Goal: Task Accomplishment & Management: Complete application form

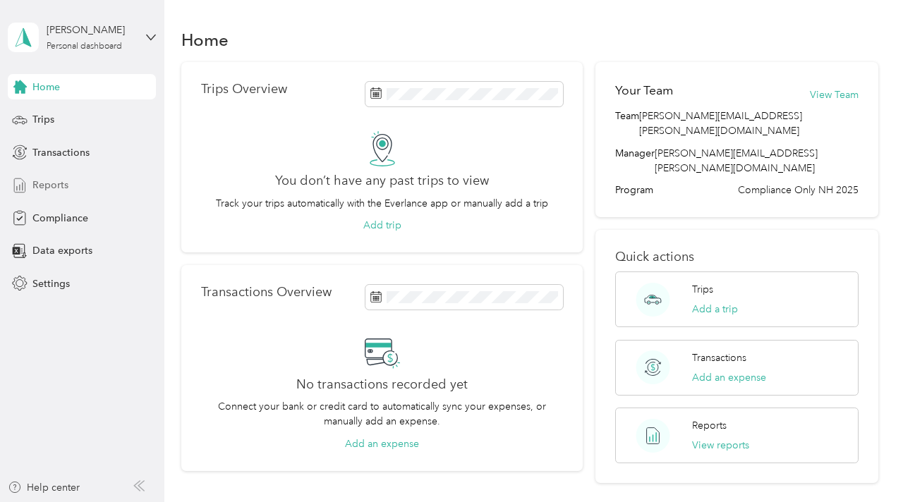
click at [55, 187] on span "Reports" at bounding box center [50, 185] width 36 height 15
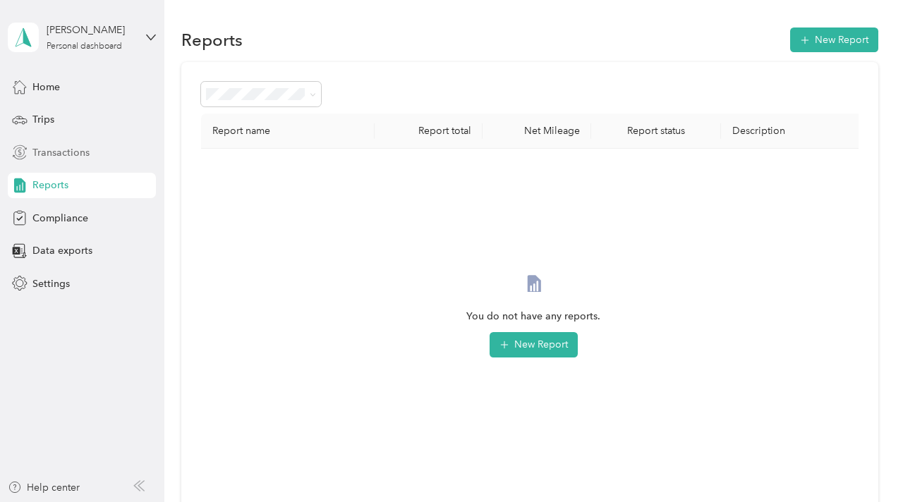
click at [57, 151] on span "Transactions" at bounding box center [60, 152] width 57 height 15
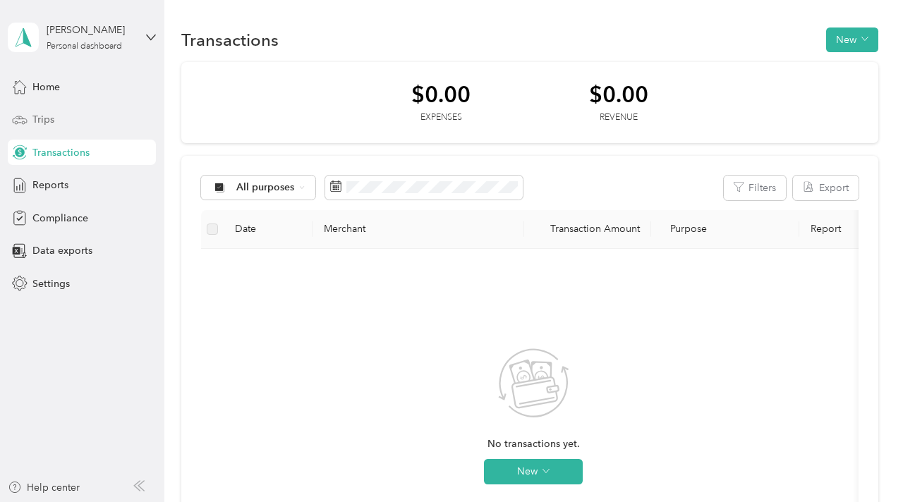
click at [49, 121] on span "Trips" at bounding box center [43, 119] width 22 height 15
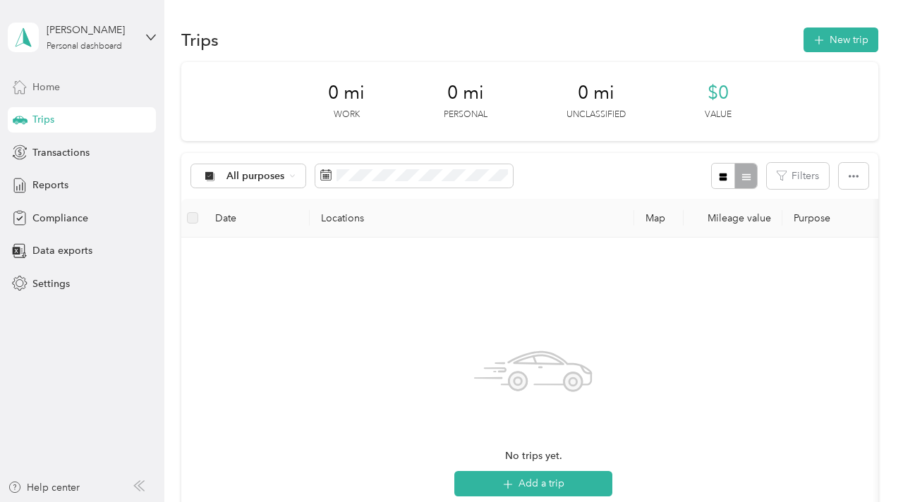
click at [52, 95] on div "Home" at bounding box center [82, 86] width 148 height 25
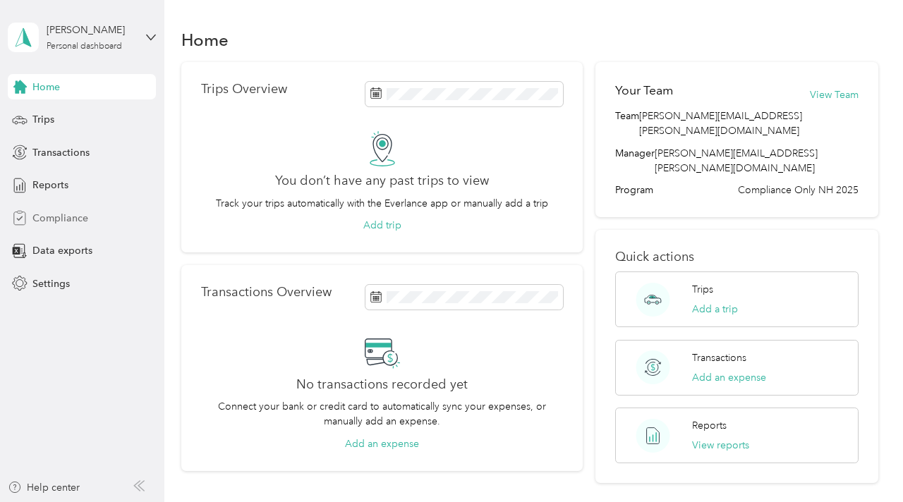
click at [47, 229] on div "Compliance" at bounding box center [82, 217] width 148 height 25
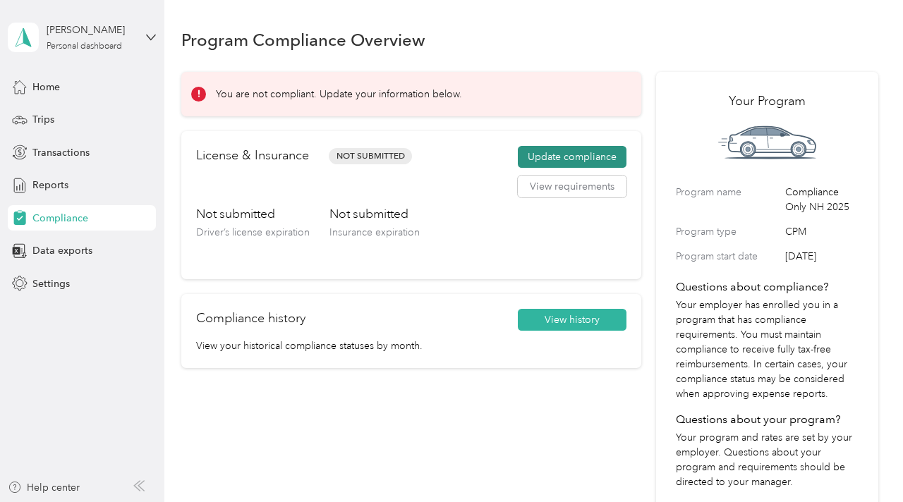
click at [578, 156] on button "Update compliance" at bounding box center [572, 157] width 109 height 23
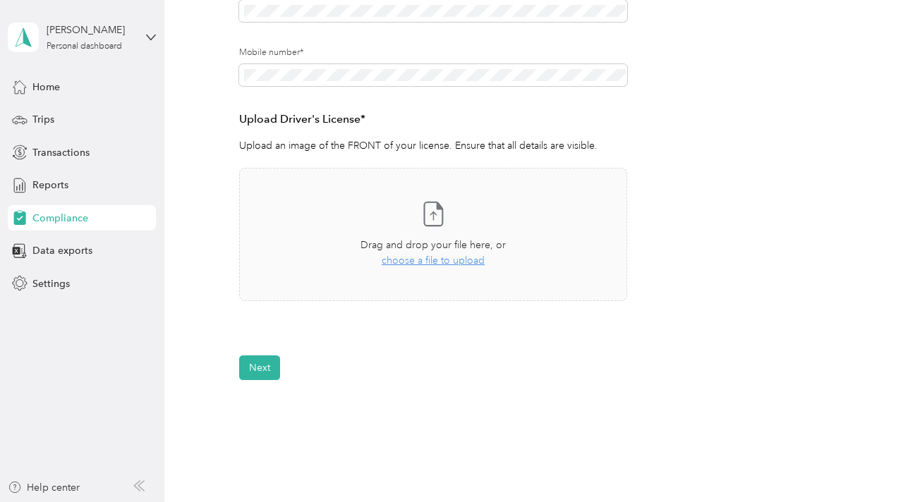
scroll to position [379, 0]
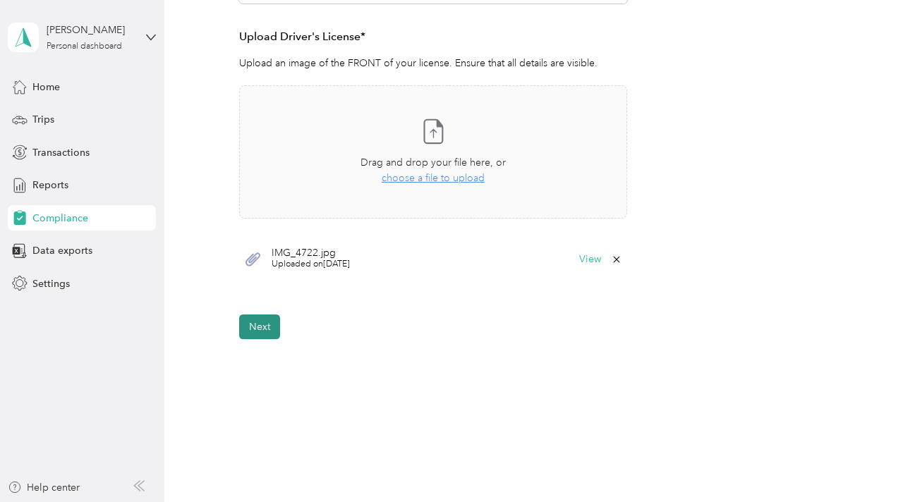
click at [262, 327] on button "Next" at bounding box center [259, 327] width 41 height 25
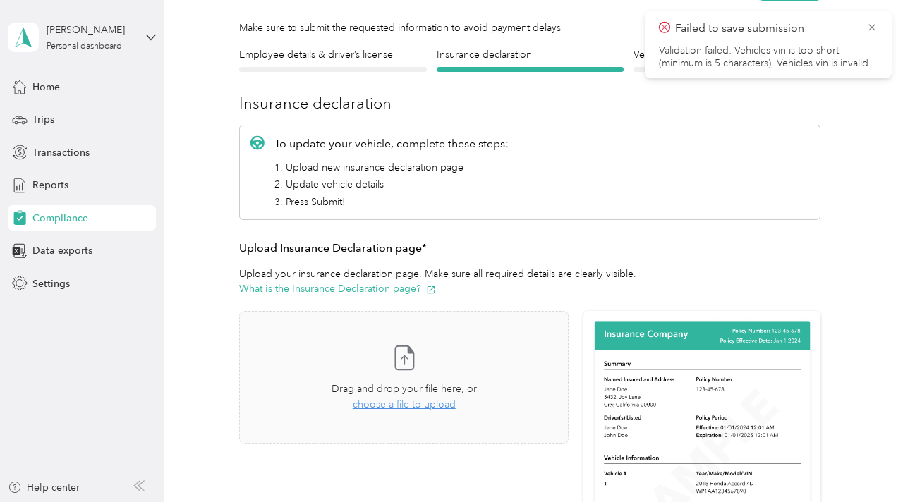
scroll to position [92, 0]
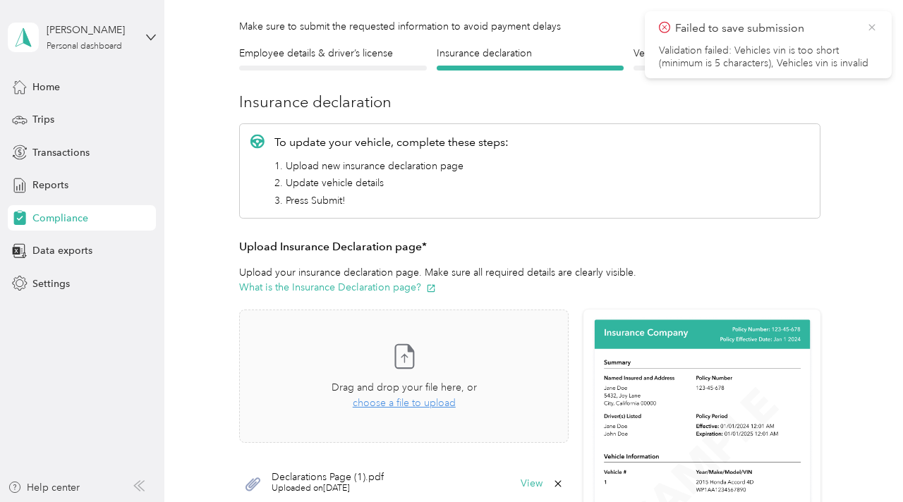
click at [871, 26] on icon at bounding box center [871, 27] width 11 height 13
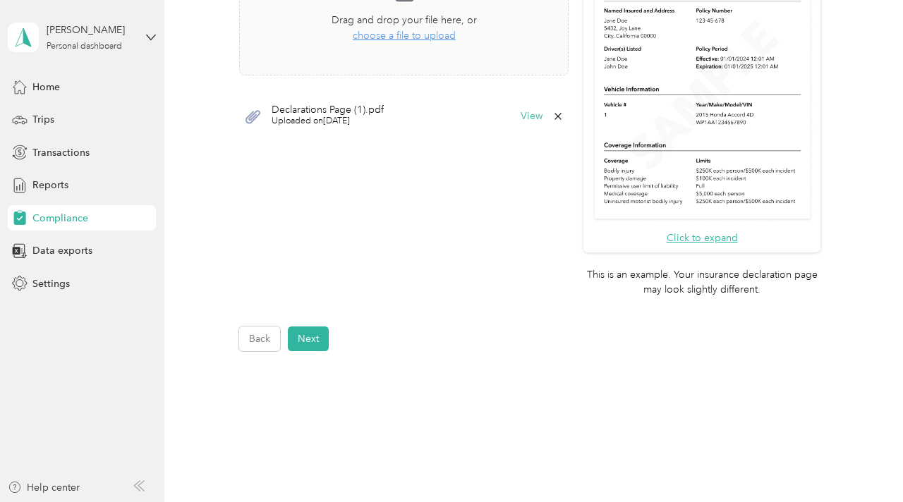
scroll to position [513, 0]
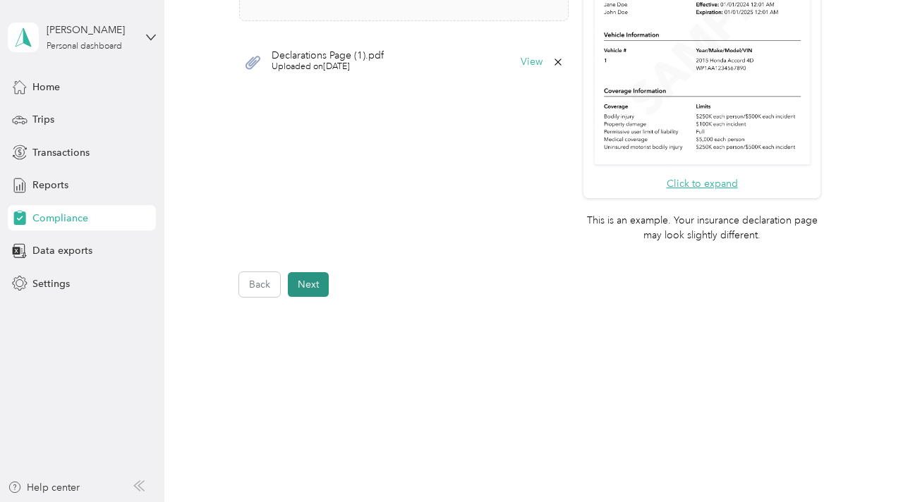
click at [317, 286] on button "Next" at bounding box center [308, 284] width 41 height 25
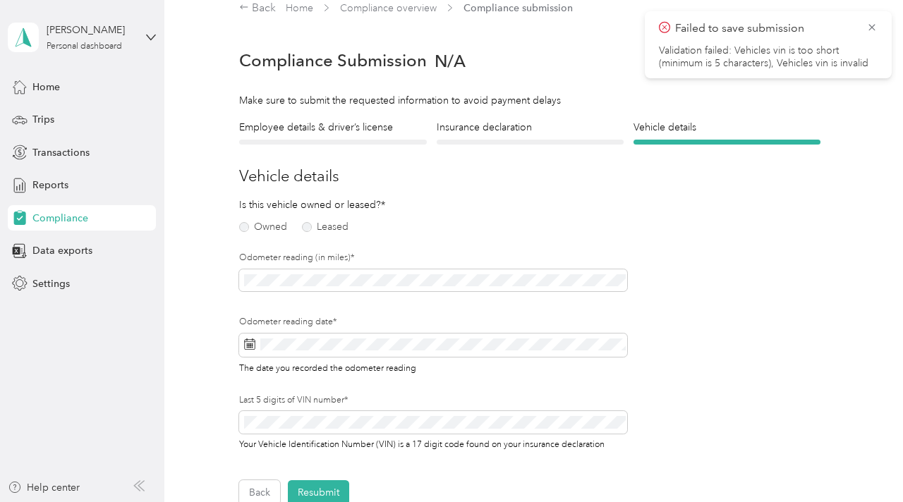
scroll to position [17, 0]
click at [250, 228] on label "Owned" at bounding box center [263, 228] width 48 height 10
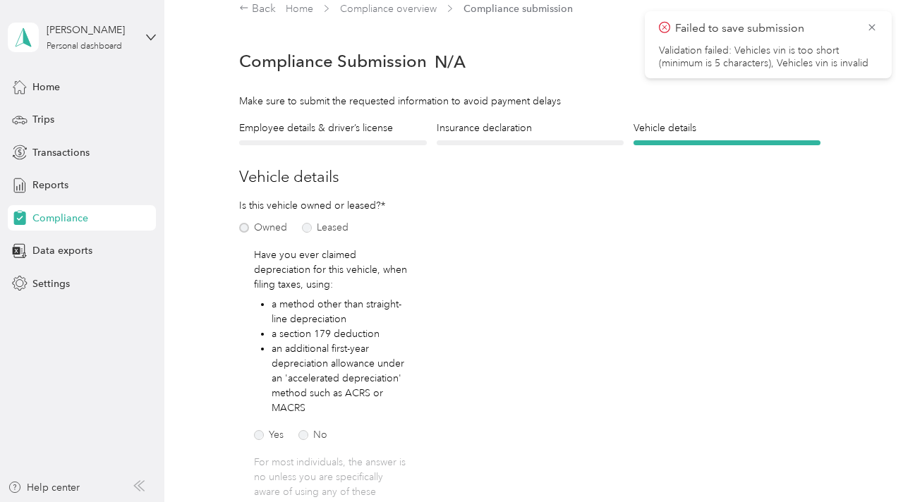
scroll to position [39, 0]
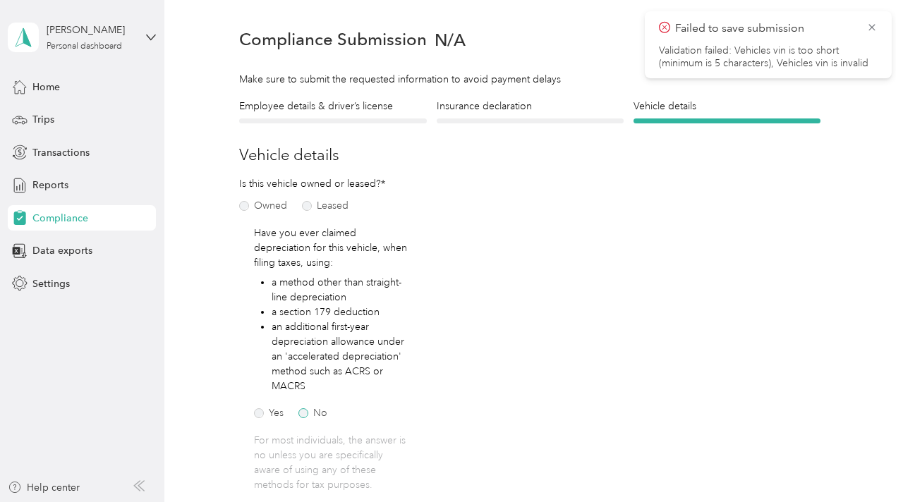
click at [306, 411] on label "No" at bounding box center [312, 413] width 29 height 10
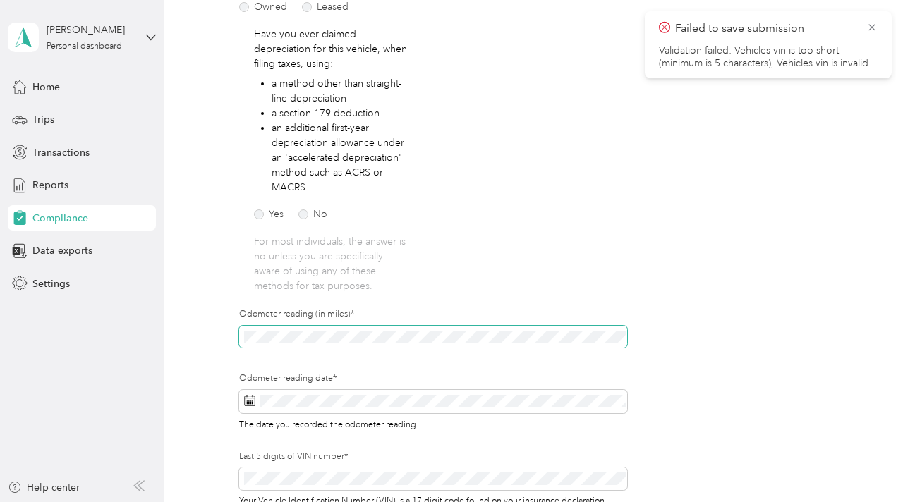
scroll to position [312, 0]
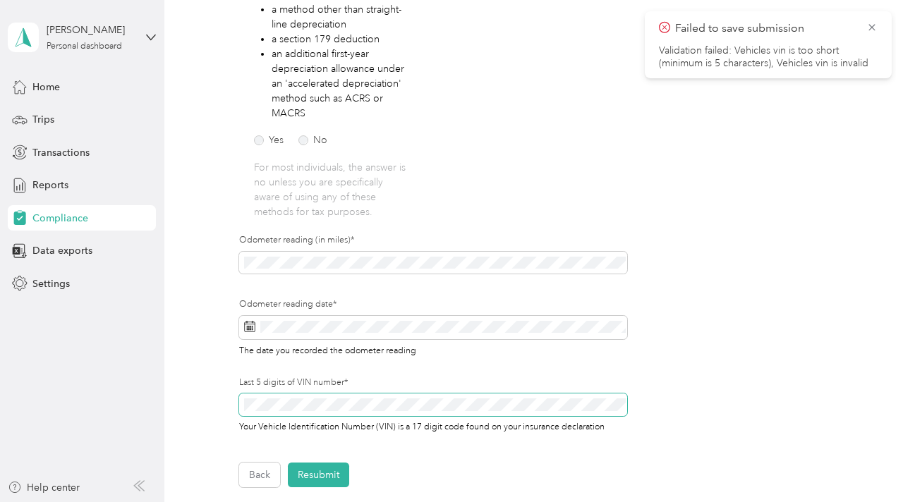
click at [298, 404] on div "Last 5 digits of VIN number* Your Vehicle Identification Number (VIN) is a 17 d…" at bounding box center [432, 405] width 387 height 57
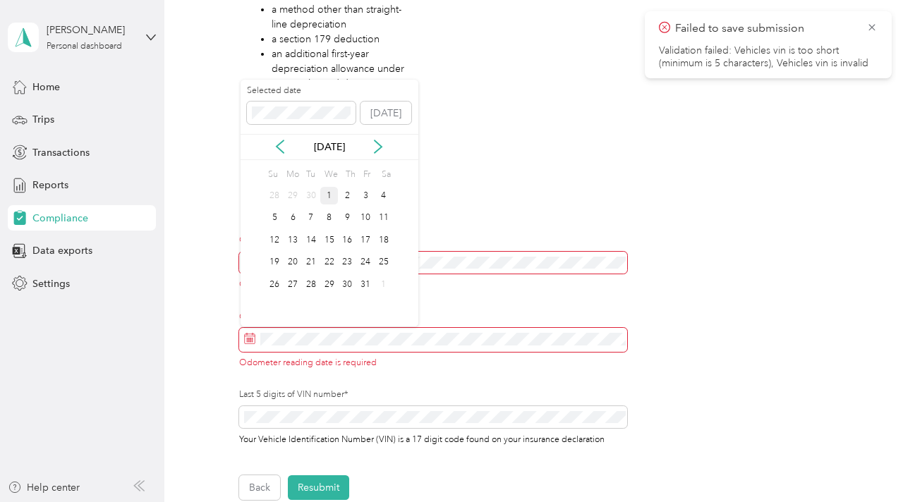
click at [327, 195] on div "1" at bounding box center [329, 196] width 18 height 18
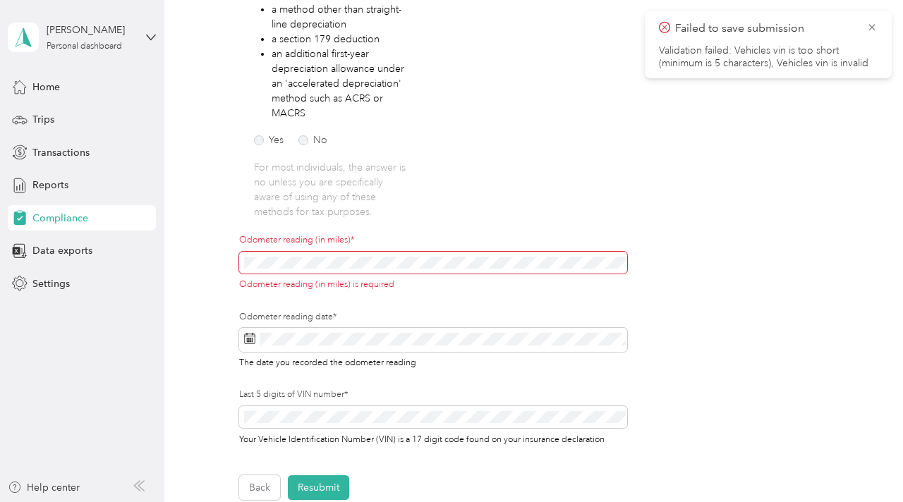
click at [251, 274] on div "Odometer reading (in miles) is required" at bounding box center [432, 271] width 387 height 39
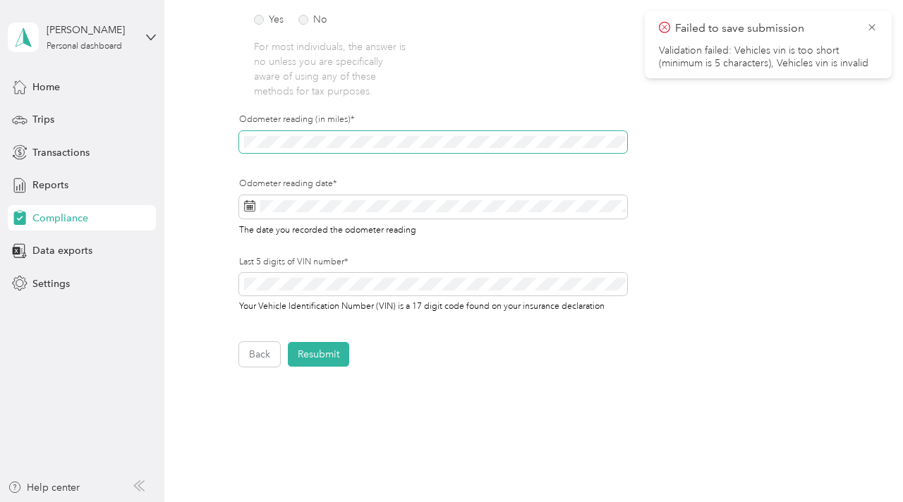
scroll to position [434, 0]
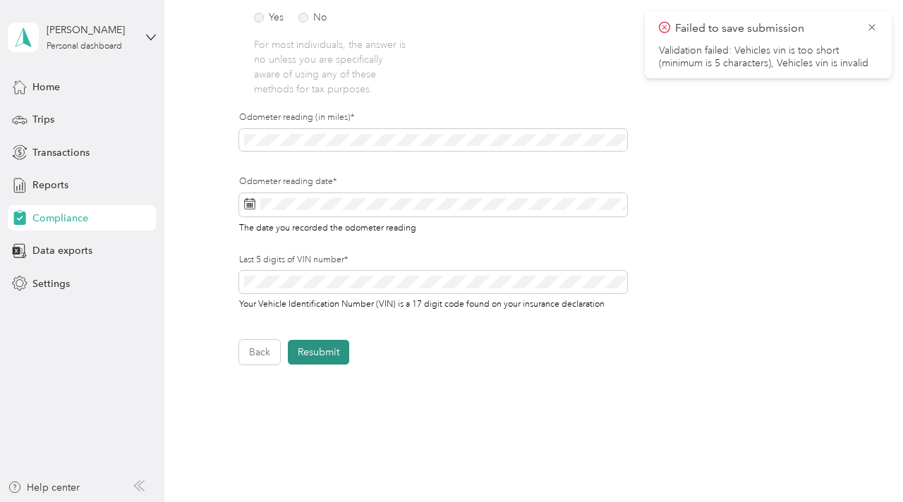
click at [324, 353] on button "Resubmit" at bounding box center [318, 352] width 61 height 25
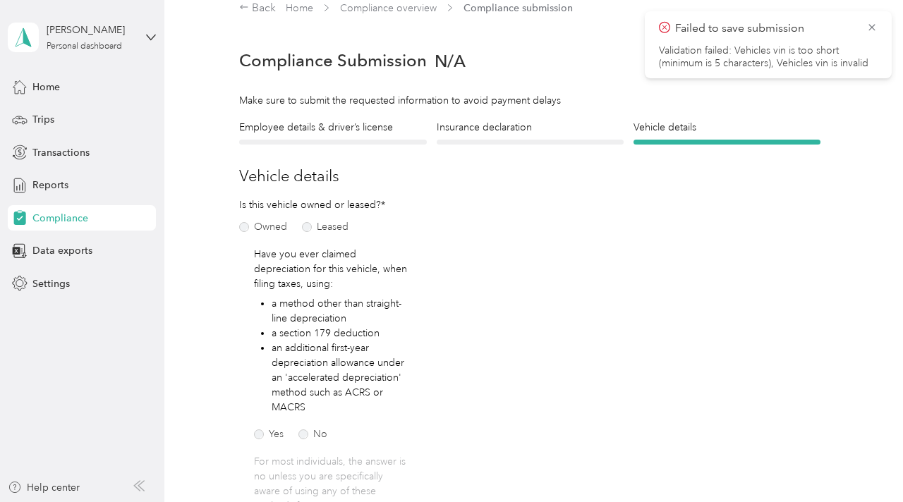
scroll to position [17, 0]
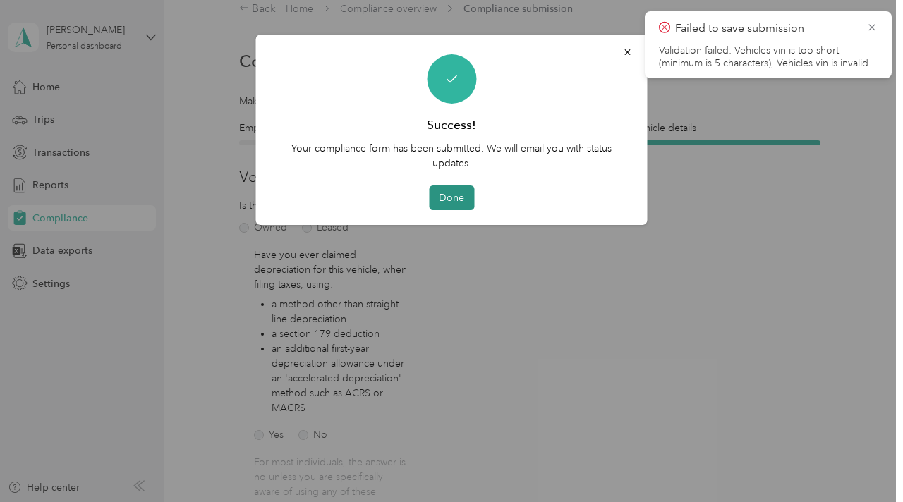
click at [452, 201] on button "Done" at bounding box center [451, 197] width 45 height 25
